Goal: Check status: Check status

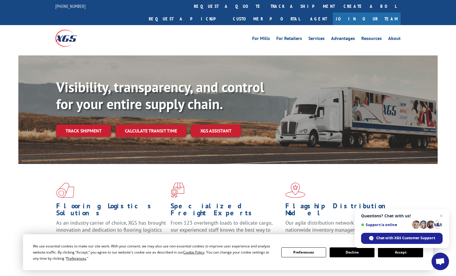
click at [266, 5] on link "track a shipment" at bounding box center [302, 6] width 73 height 13
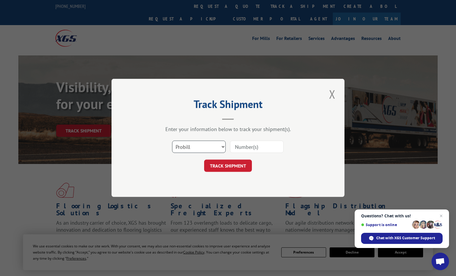
click at [222, 149] on select "Select category... Probill BOL PO" at bounding box center [199, 147] width 54 height 12
click at [253, 151] on input at bounding box center [257, 147] width 54 height 12
paste input "17543434"
type input "17543434"
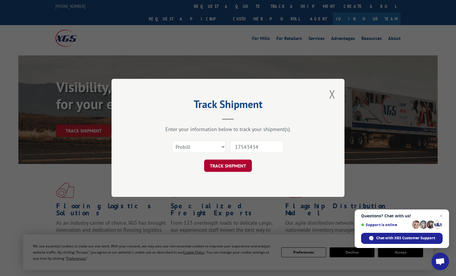
click at [230, 165] on button "TRACK SHIPMENT" at bounding box center [228, 166] width 48 height 12
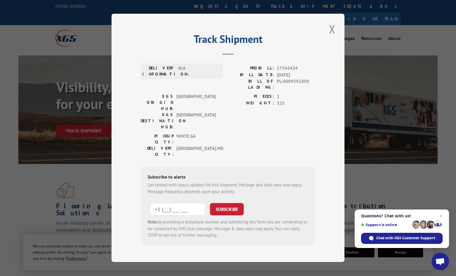
click at [183, 203] on input "+1 (___) ___-____" at bounding box center [177, 209] width 55 height 12
type input "[PHONE_NUMBER]"
click at [238, 203] on button "SUBSCRIBE" at bounding box center [227, 209] width 34 height 12
click at [331, 29] on button "Close modal" at bounding box center [332, 29] width 10 height 16
